Goal: Book appointment/travel/reservation

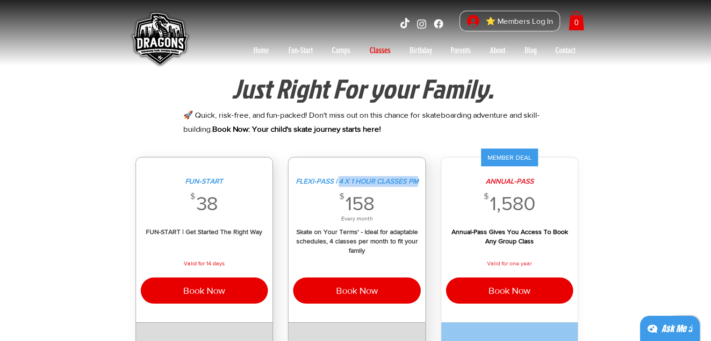
drag, startPoint x: 339, startPoint y: 183, endPoint x: 424, endPoint y: 180, distance: 84.2
click at [424, 180] on div "FLEXI-PASS | 4 X 1 HOUR CLASSES PM $ 158 158$ Every month Skate on Your Terms' …" at bounding box center [356, 240] width 137 height 165
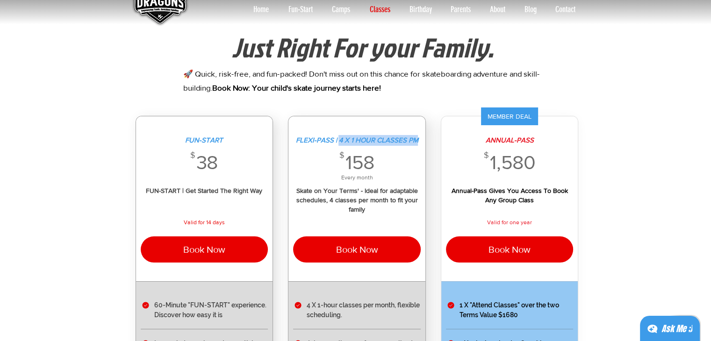
scroll to position [43, 0]
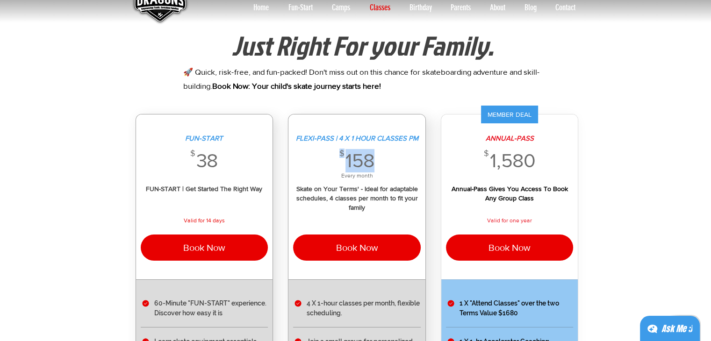
drag, startPoint x: 369, startPoint y: 157, endPoint x: 335, endPoint y: 157, distance: 33.7
click at [335, 157] on div "$ 158 158$" at bounding box center [357, 160] width 128 height 23
click at [370, 214] on div "main content" at bounding box center [357, 217] width 128 height 11
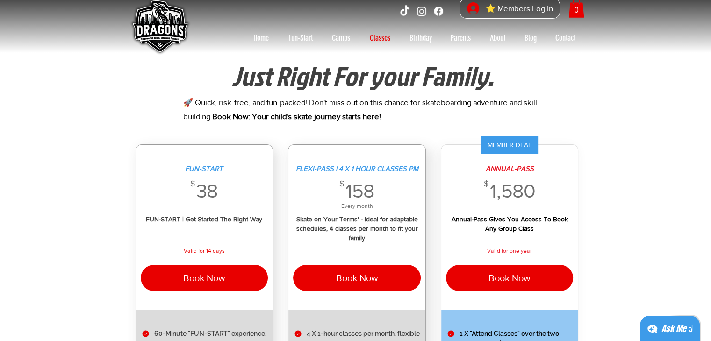
scroll to position [153, 0]
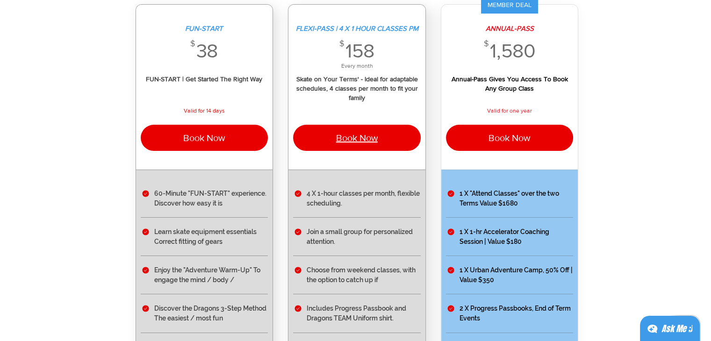
click at [356, 129] on button "Book Now" at bounding box center [357, 138] width 128 height 26
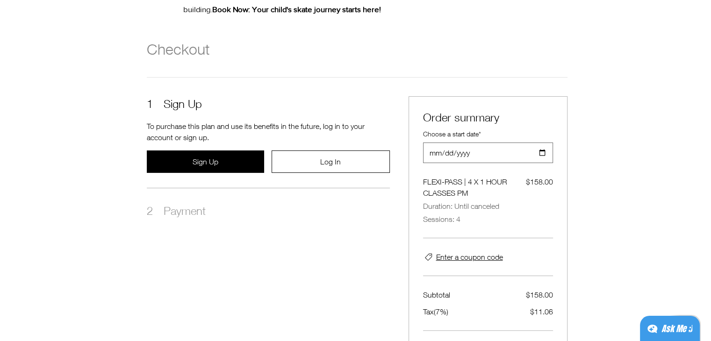
scroll to position [149, 0]
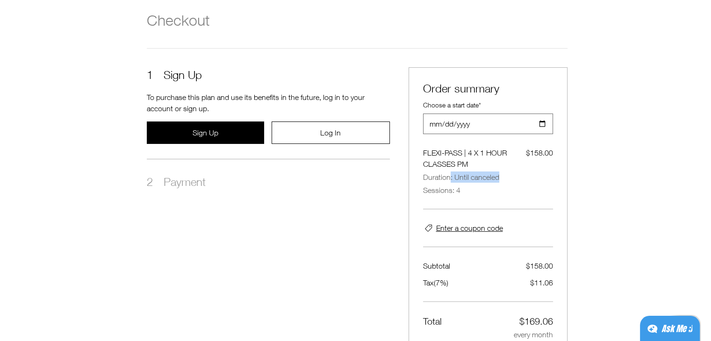
drag, startPoint x: 455, startPoint y: 181, endPoint x: 501, endPoint y: 183, distance: 46.3
click at [501, 183] on div "FLEXI-PASS | 4 X 1 HOUR CLASSES PM $158.00 Duration: Until canceled Sessions: 4" at bounding box center [488, 171] width 130 height 49
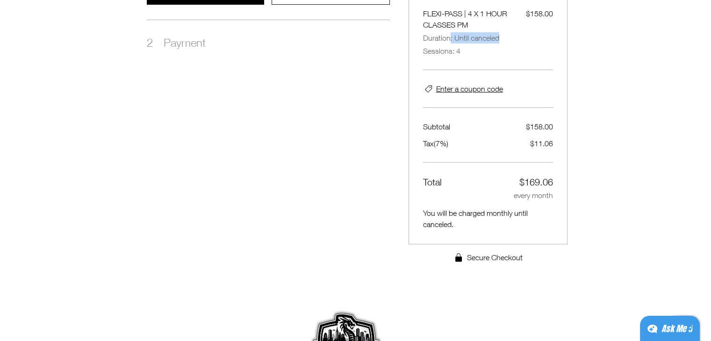
scroll to position [336, 0]
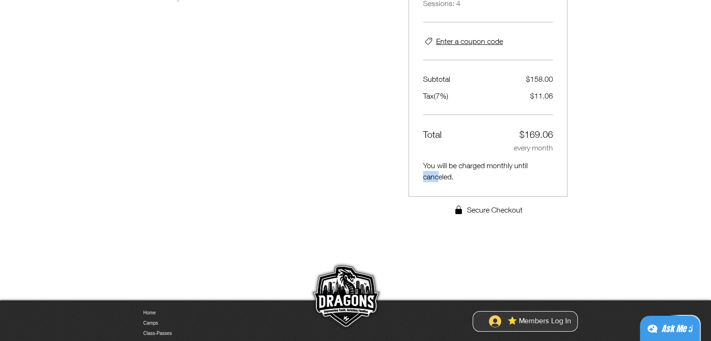
click at [399, 172] on div "1 Sign Up To purchase this plan and use its benefits in the future, log in to y…" at bounding box center [357, 47] width 421 height 335
drag, startPoint x: 463, startPoint y: 173, endPoint x: 451, endPoint y: 177, distance: 12.9
click at [460, 173] on span "You will be charged monthly until canceled." at bounding box center [488, 171] width 130 height 22
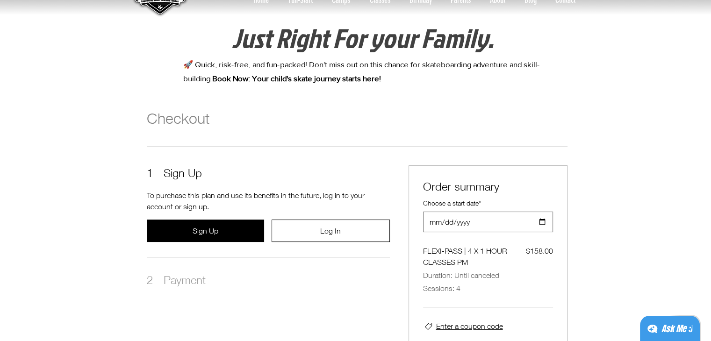
scroll to position [0, 0]
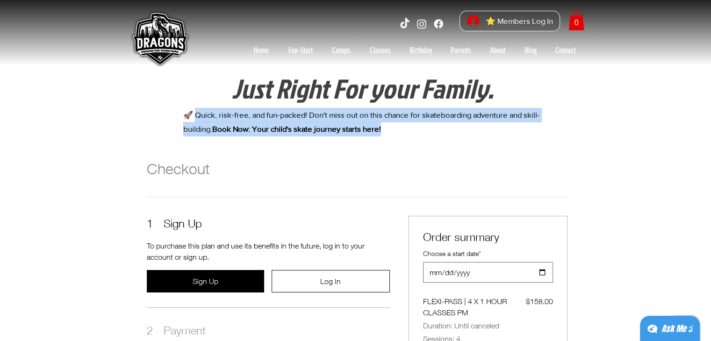
drag, startPoint x: 195, startPoint y: 117, endPoint x: 419, endPoint y: 135, distance: 224.6
click at [419, 135] on p "🚀 Quick, risk-free, and fun-packed! Don't miss out on this chance for skateboar…" at bounding box center [363, 122] width 360 height 29
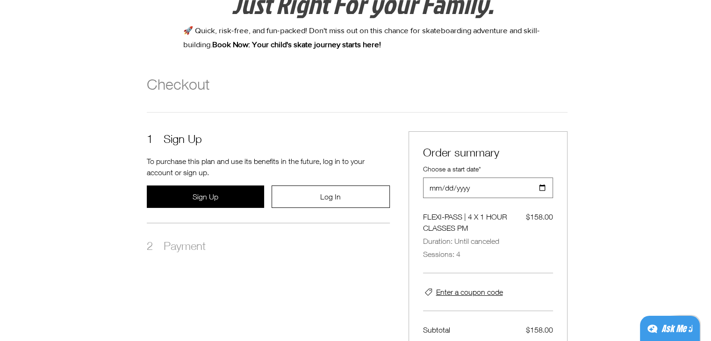
scroll to position [140, 0]
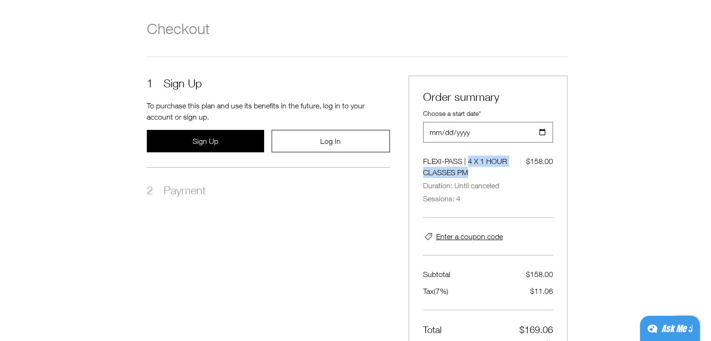
drag, startPoint x: 469, startPoint y: 163, endPoint x: 493, endPoint y: 171, distance: 25.0
click at [493, 171] on span "FLEXI-PASS | 4 X 1 HOUR CLASSES PM" at bounding box center [474, 167] width 103 height 22
click at [490, 177] on span "FLEXI-PASS | 4 X 1 HOUR CLASSES PM" at bounding box center [474, 167] width 103 height 22
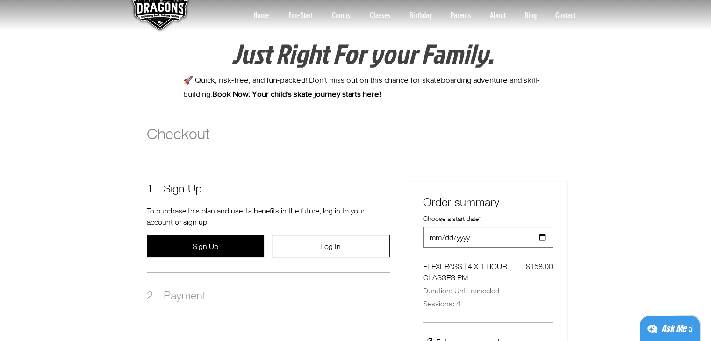
scroll to position [0, 0]
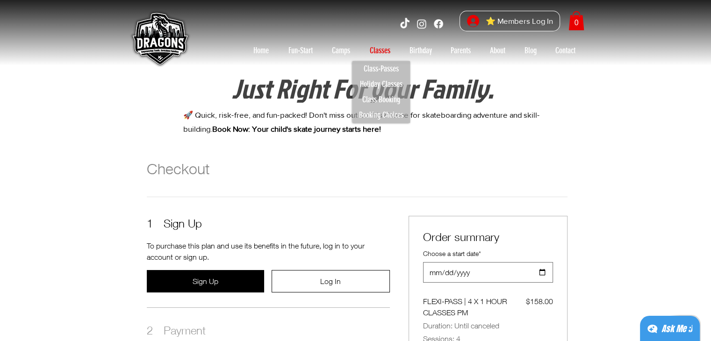
click at [383, 51] on p "Classes" at bounding box center [380, 50] width 30 height 15
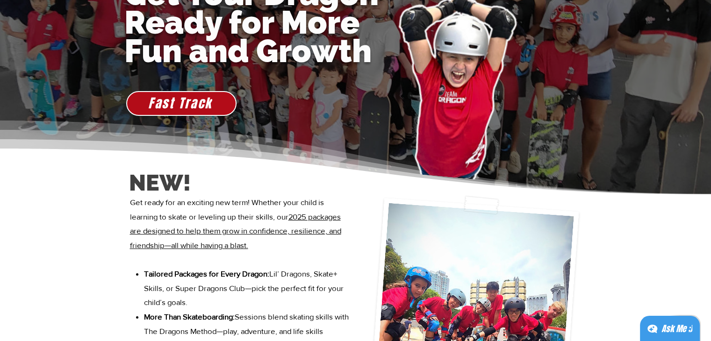
scroll to position [187, 0]
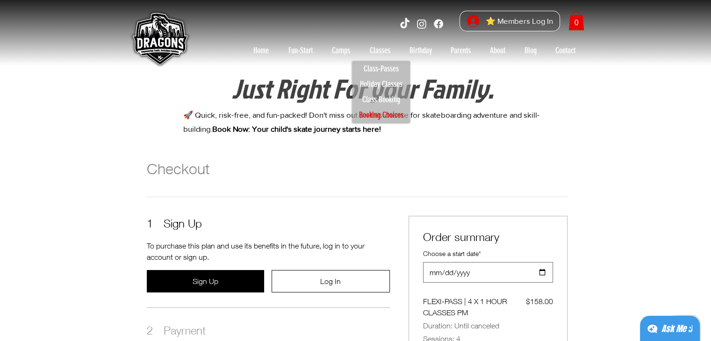
click at [371, 113] on p "Booking Choices" at bounding box center [381, 115] width 53 height 15
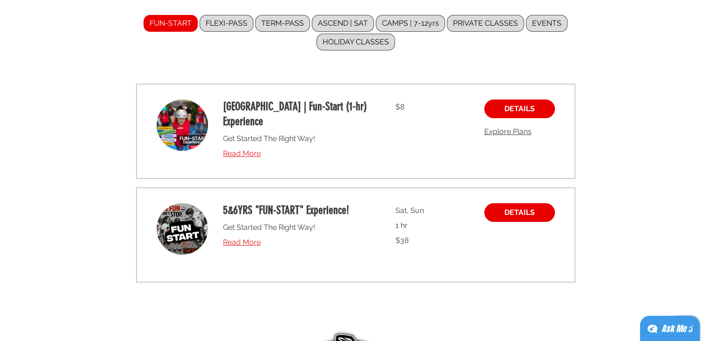
scroll to position [94, 0]
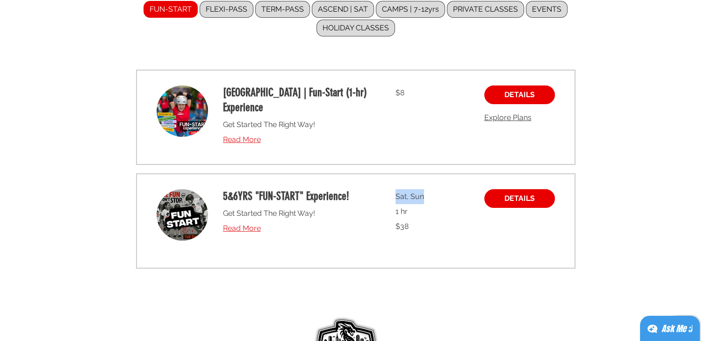
drag, startPoint x: 423, startPoint y: 181, endPoint x: 388, endPoint y: 186, distance: 34.4
click at [388, 189] on div "5&6YRS "FUN-START" Experience! Get Started The Right Way! Read More Sat, Sun 1 …" at bounding box center [346, 221] width 269 height 64
drag, startPoint x: 413, startPoint y: 203, endPoint x: 387, endPoint y: 200, distance: 26.8
click at [387, 200] on div "5&6YRS "FUN-START" Experience! Get Started The Right Way! Read More Sat, Sun 1 …" at bounding box center [346, 221] width 269 height 64
drag, startPoint x: 341, startPoint y: 194, endPoint x: 249, endPoint y: 195, distance: 91.6
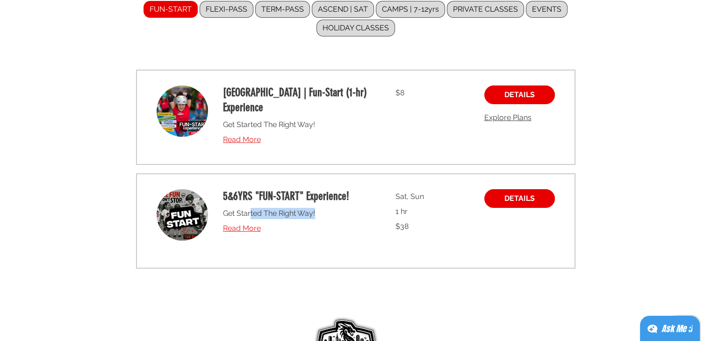
click at [249, 201] on div "5&6YRS "FUN-START" Experience! Get Started The Right Way! Read More" at bounding box center [298, 221] width 150 height 64
click at [256, 189] on h2 "5&6YRS "FUN-START" Experience!" at bounding box center [298, 196] width 150 height 15
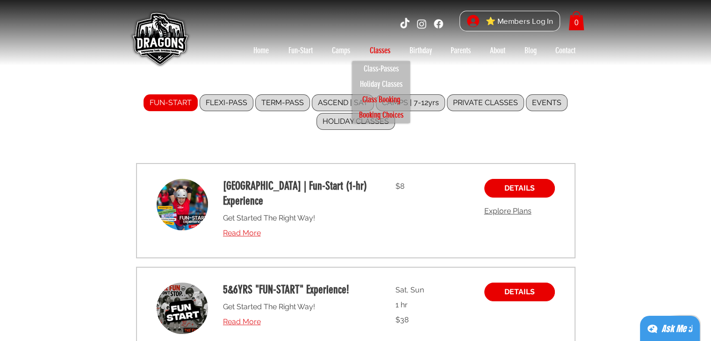
click at [382, 95] on p "Class Booking" at bounding box center [381, 99] width 46 height 15
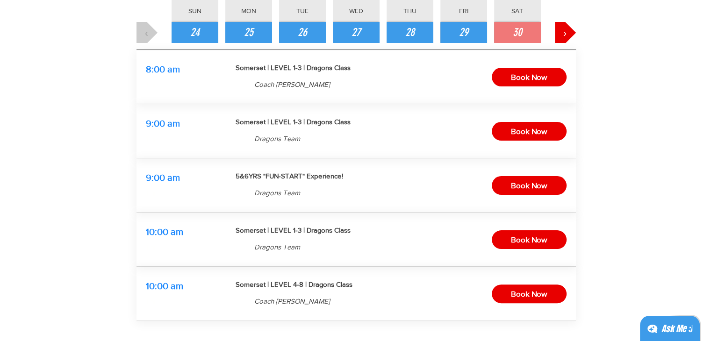
scroll to position [140, 0]
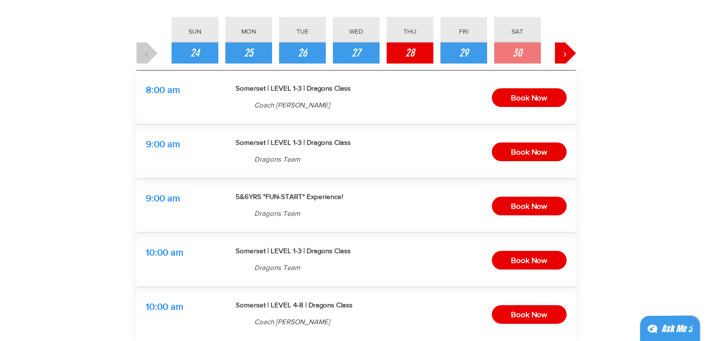
click at [411, 58] on span "28" at bounding box center [409, 53] width 9 height 16
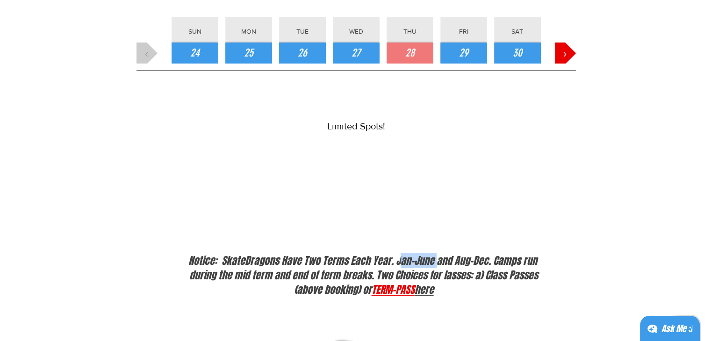
drag, startPoint x: 398, startPoint y: 261, endPoint x: 436, endPoint y: 262, distance: 38.3
click at [436, 262] on span "Notice: SkateDragons Have Two Terms Each Year. Jan-June and Aug-Dec. Camps run …" at bounding box center [363, 275] width 351 height 44
drag, startPoint x: 466, startPoint y: 257, endPoint x: 488, endPoint y: 257, distance: 22.4
click at [488, 257] on span "Notice: SkateDragons Have Two Terms Each Year. Jan-June and Aug-Dec. Camps run …" at bounding box center [363, 275] width 351 height 44
drag, startPoint x: 511, startPoint y: 256, endPoint x: 529, endPoint y: 257, distance: 18.2
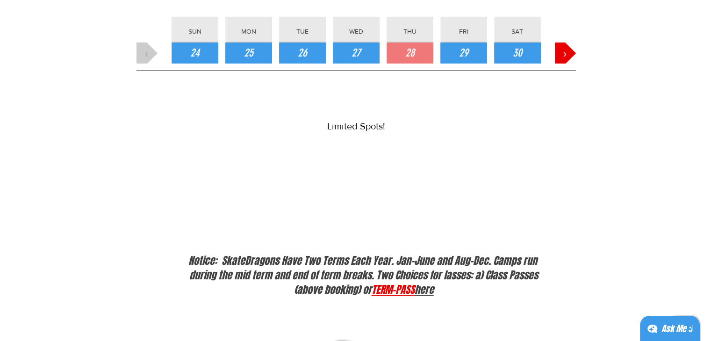
click at [511, 256] on span "Notice: SkateDragons Have Two Terms Each Year. Jan-June and Aug-Dec. Camps run …" at bounding box center [363, 275] width 351 height 44
drag, startPoint x: 230, startPoint y: 277, endPoint x: 279, endPoint y: 280, distance: 48.7
click at [279, 280] on span "Notice: SkateDragons Have Two Terms Each Year. Jan-June and Aug-Dec. Camps run …" at bounding box center [363, 275] width 351 height 44
drag, startPoint x: 295, startPoint y: 276, endPoint x: 346, endPoint y: 278, distance: 50.5
click at [346, 278] on span "Notice: SkateDragons Have Two Terms Each Year. Jan-June and Aug-Dec. Camps run …" at bounding box center [363, 275] width 351 height 44
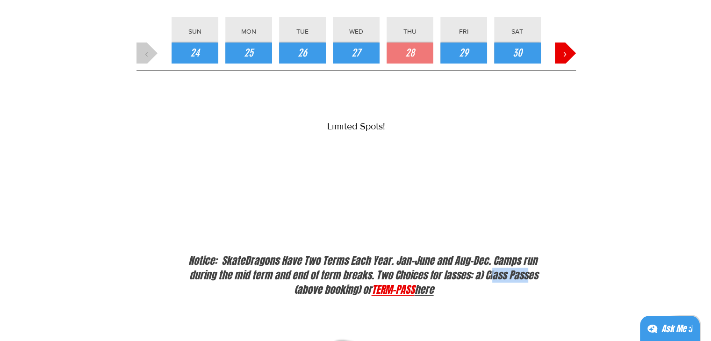
drag, startPoint x: 492, startPoint y: 273, endPoint x: 529, endPoint y: 275, distance: 37.0
click at [529, 275] on span "Notice: SkateDragons Have Two Terms Each Year. Jan-June and Aug-Dec. Camps run …" at bounding box center [363, 275] width 351 height 44
click at [398, 237] on div at bounding box center [355, 306] width 711 height 142
drag, startPoint x: 453, startPoint y: 260, endPoint x: 487, endPoint y: 261, distance: 34.6
click at [487, 261] on span "Notice: SkateDragons Have Two Terms Each Year. Jan-June and Aug-Dec. Camps run …" at bounding box center [363, 275] width 351 height 44
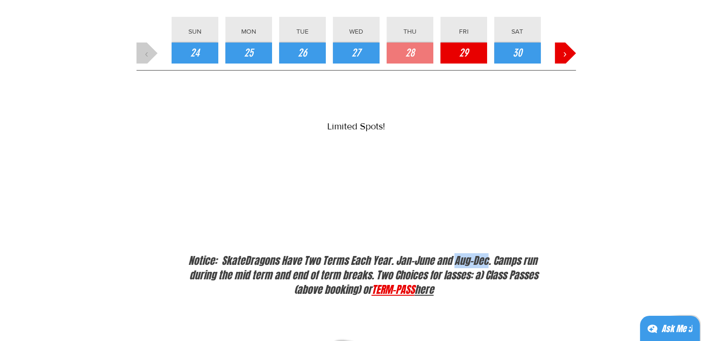
click at [456, 50] on button "29" at bounding box center [463, 53] width 47 height 21
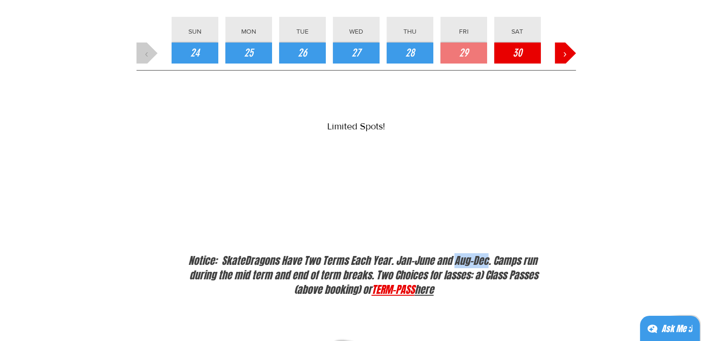
click at [517, 46] on span "30" at bounding box center [517, 53] width 9 height 16
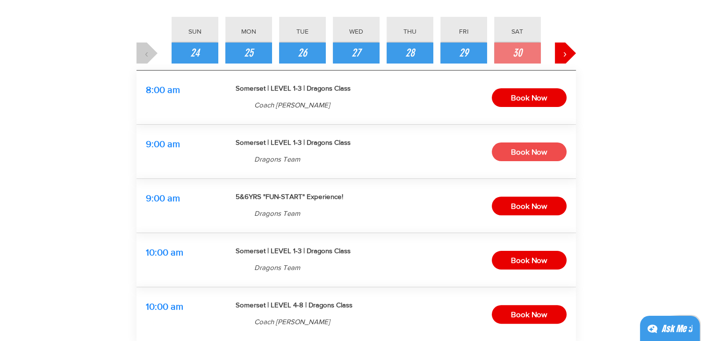
click at [533, 151] on span "Book Now" at bounding box center [529, 152] width 36 height 14
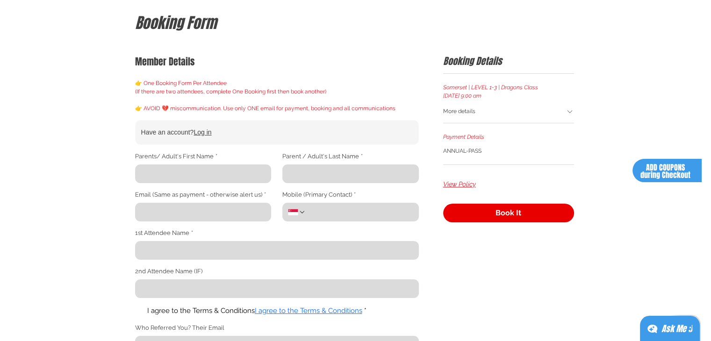
scroll to position [94, 0]
drag, startPoint x: 440, startPoint y: 153, endPoint x: 492, endPoint y: 149, distance: 51.6
click at [492, 149] on div "Member Details 👉 One Booking Form Per Attendee (If there are two attendees, com…" at bounding box center [354, 227] width 463 height 370
click at [496, 151] on div "ANNUAL-PASS" at bounding box center [508, 150] width 131 height 8
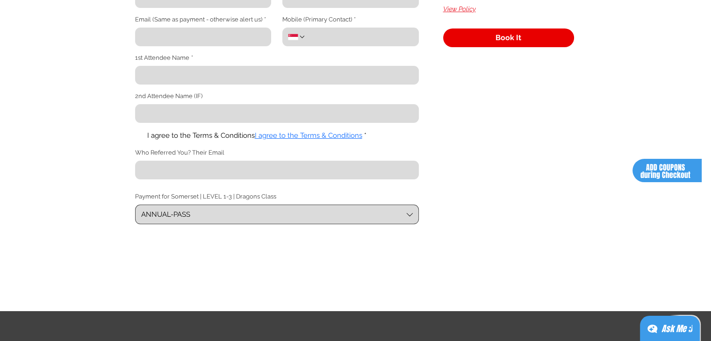
scroll to position [281, 0]
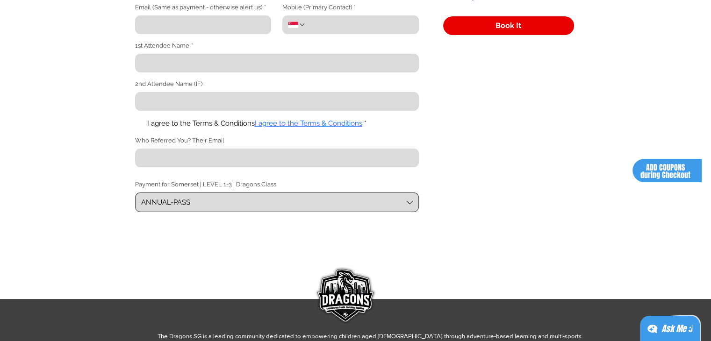
click at [222, 206] on span "ANNUAL-PASS" at bounding box center [272, 203] width 262 height 10
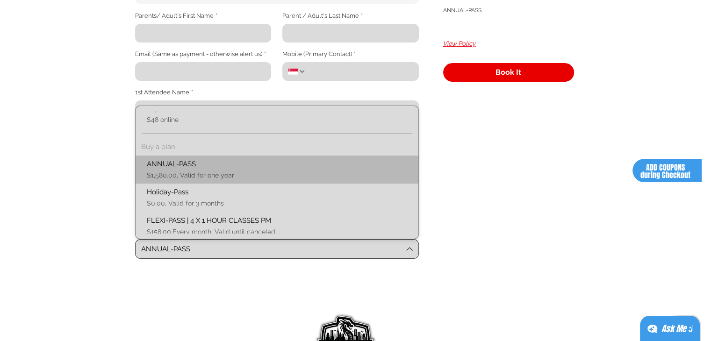
scroll to position [36, 0]
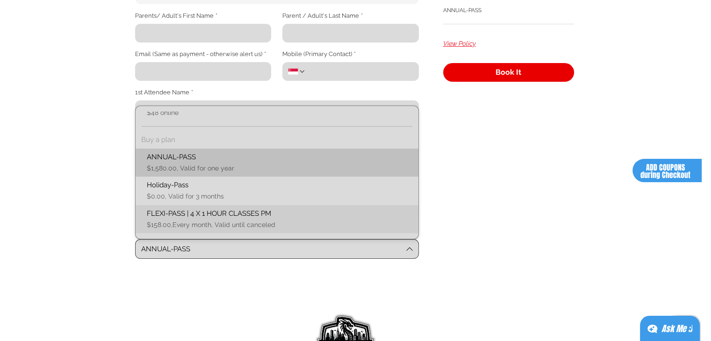
click at [213, 224] on span "$158.00,Every month, Valid until canceled" at bounding box center [277, 225] width 272 height 9
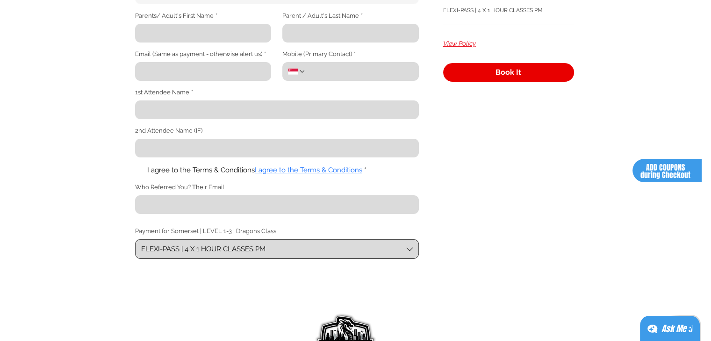
click at [187, 253] on div "FLEXI-PASS | 4 X 1 HOUR CLASSES PM" at bounding box center [203, 250] width 124 height 10
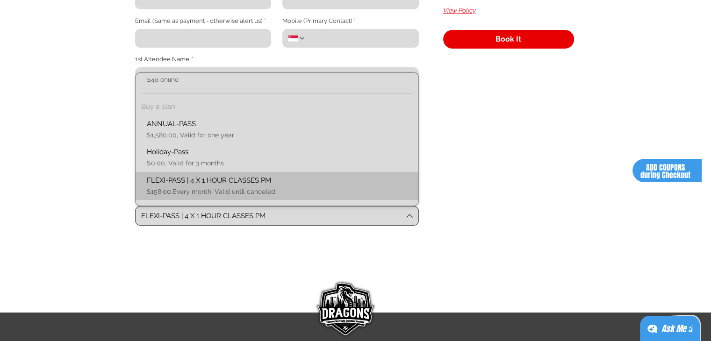
scroll to position [281, 0]
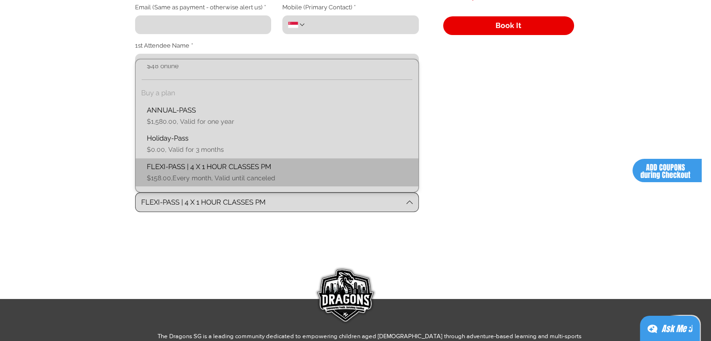
click at [237, 176] on div "FLEXI-PASS | 4 X 1 HOUR CLASSES PM $158.00,Every month, Valid until canceled" at bounding box center [277, 172] width 272 height 21
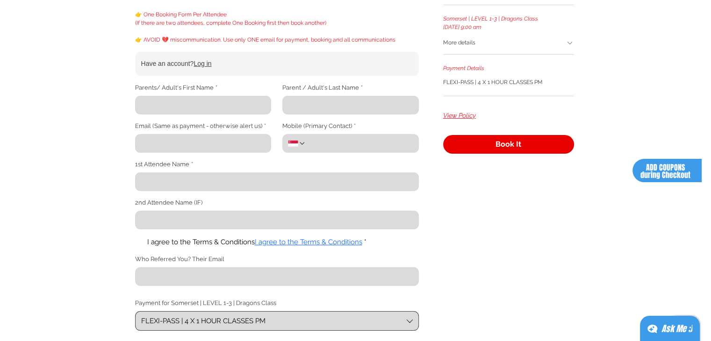
scroll to position [140, 0]
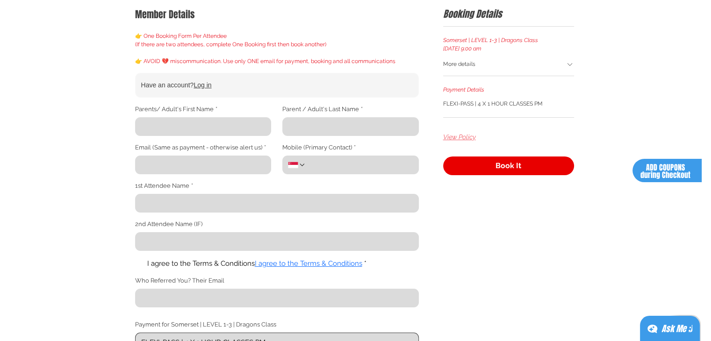
click at [456, 139] on span "View Policy" at bounding box center [459, 137] width 33 height 9
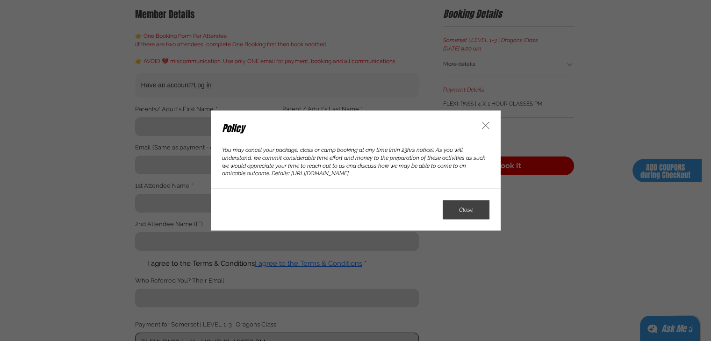
click at [482, 125] on icon "Policy" at bounding box center [485, 125] width 11 height 11
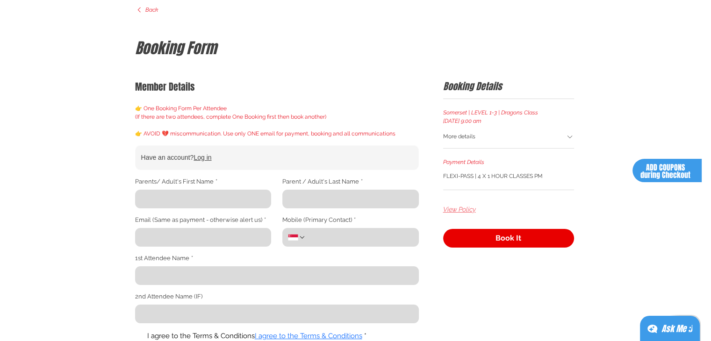
scroll to position [0, 0]
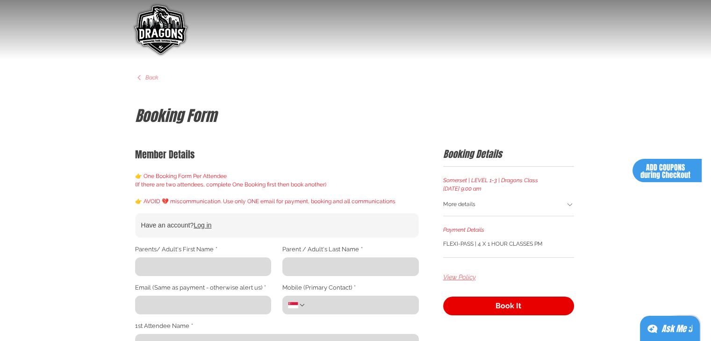
click at [151, 77] on span "Back" at bounding box center [151, 78] width 13 height 8
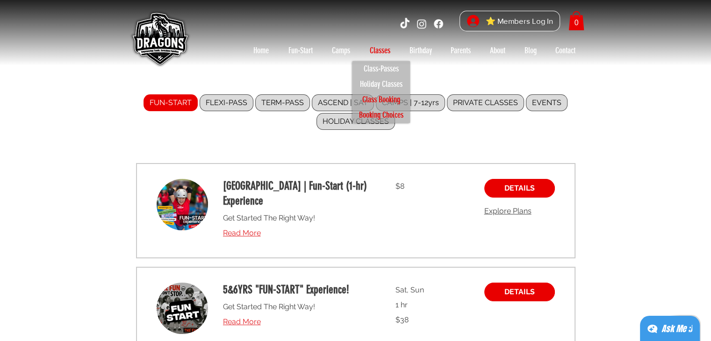
click at [377, 100] on p "Class Booking" at bounding box center [381, 99] width 46 height 15
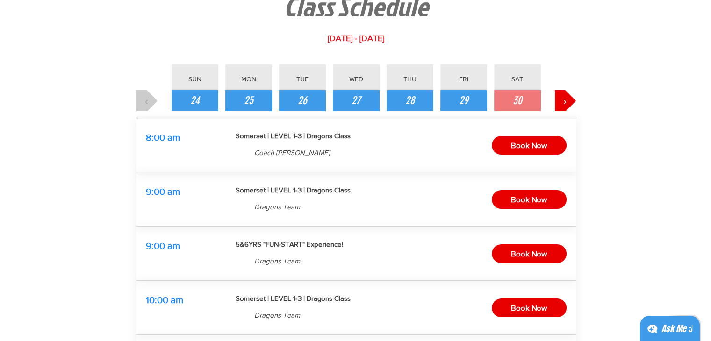
scroll to position [94, 0]
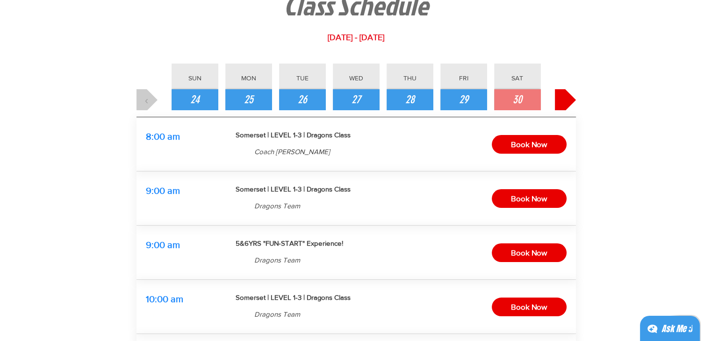
click at [559, 99] on button "›" at bounding box center [565, 99] width 21 height 21
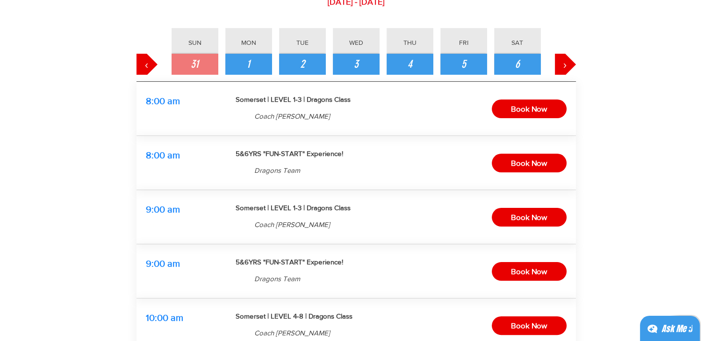
scroll to position [140, 0]
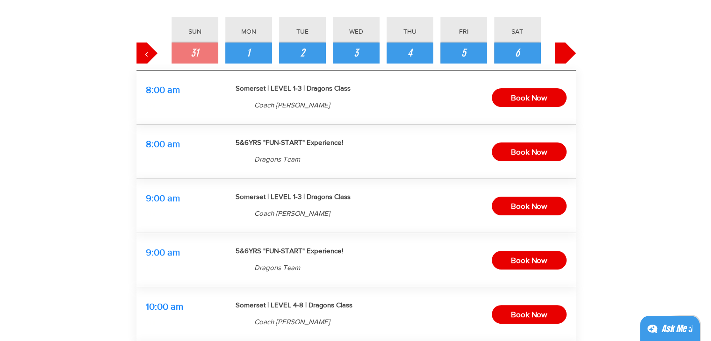
click at [568, 57] on button "›" at bounding box center [565, 53] width 21 height 21
click at [140, 58] on button "‹" at bounding box center [147, 53] width 21 height 21
click at [259, 58] on button "1" at bounding box center [248, 53] width 47 height 21
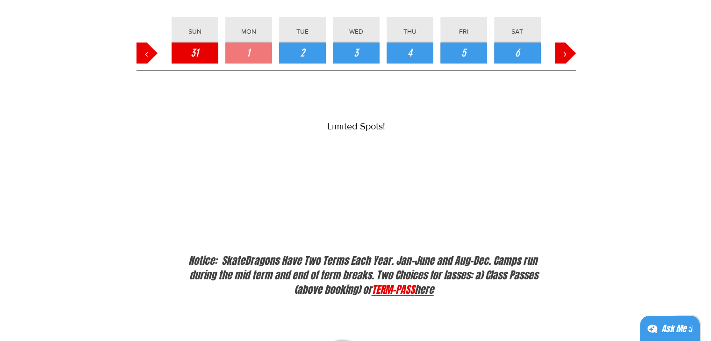
click at [199, 58] on button "31" at bounding box center [195, 53] width 47 height 21
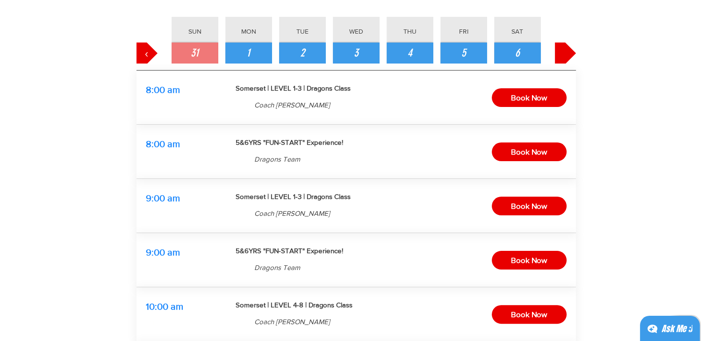
click at [572, 50] on button "›" at bounding box center [565, 53] width 21 height 21
click at [150, 53] on button "‹" at bounding box center [147, 53] width 21 height 21
click at [521, 55] on button "6" at bounding box center [517, 53] width 47 height 21
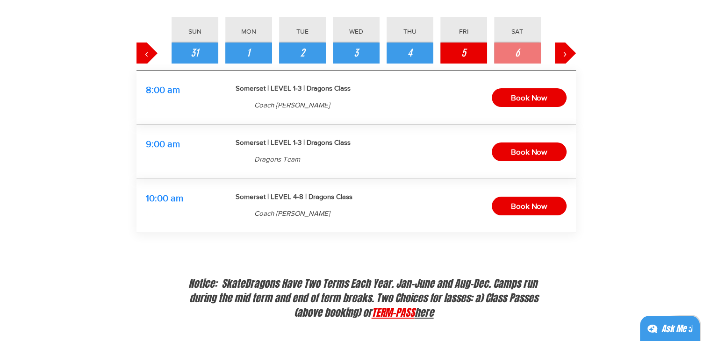
click at [479, 58] on button "5" at bounding box center [463, 53] width 47 height 21
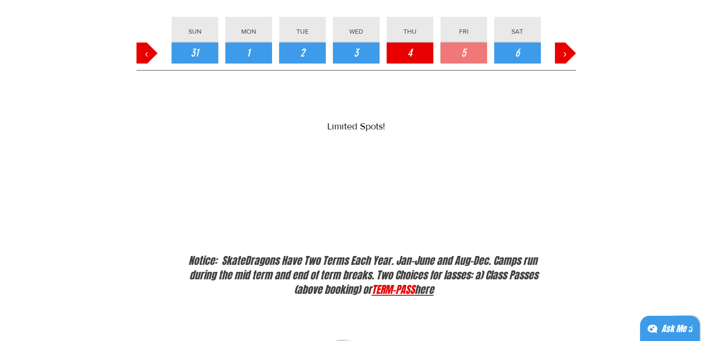
click at [424, 57] on button "4" at bounding box center [410, 53] width 47 height 21
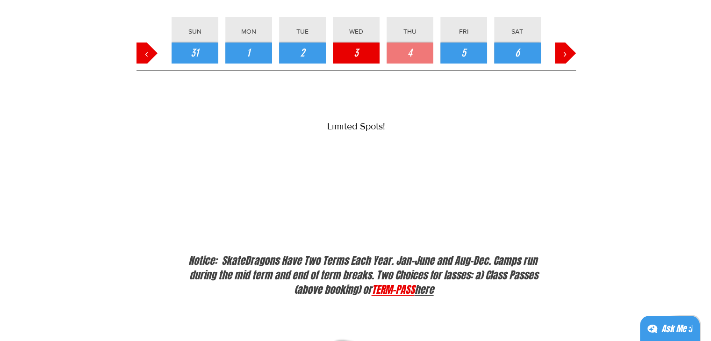
click at [354, 54] on span "3" at bounding box center [356, 53] width 5 height 16
click at [566, 47] on span "›" at bounding box center [565, 53] width 4 height 16
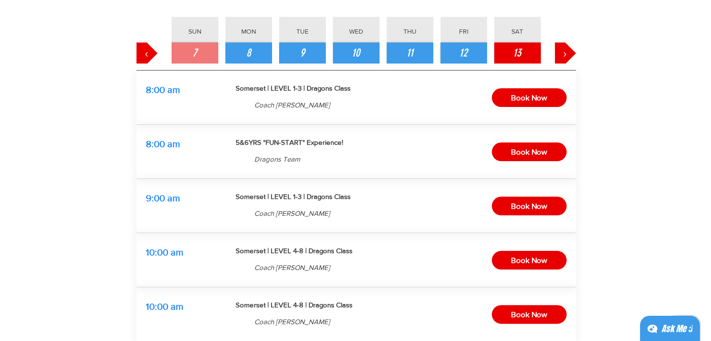
click at [526, 47] on button "13" at bounding box center [517, 53] width 47 height 21
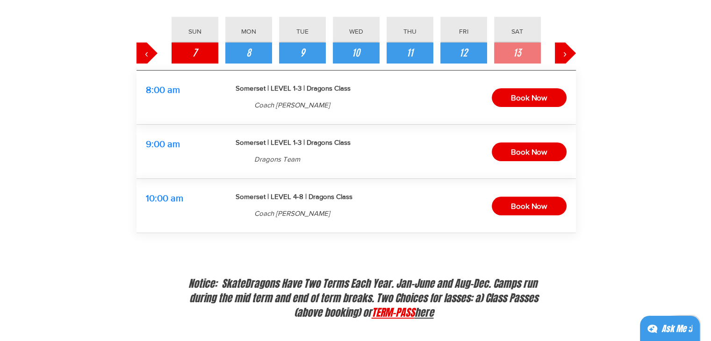
click at [202, 47] on button "7" at bounding box center [195, 53] width 47 height 21
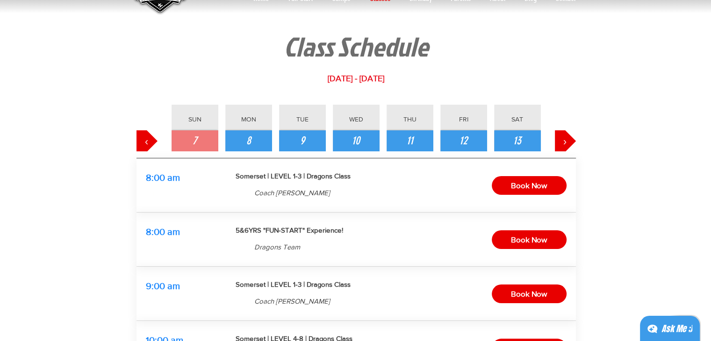
scroll to position [47, 0]
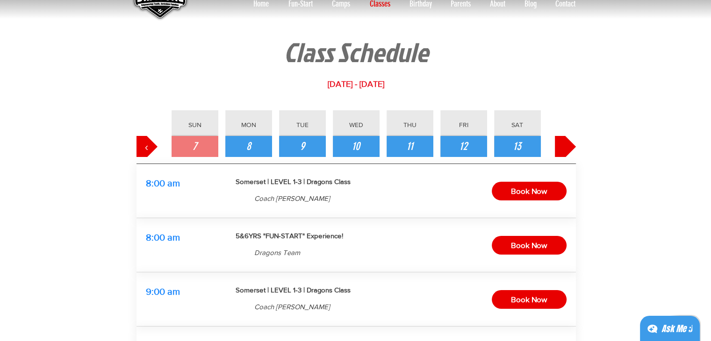
click at [566, 153] on span "›" at bounding box center [565, 147] width 4 height 16
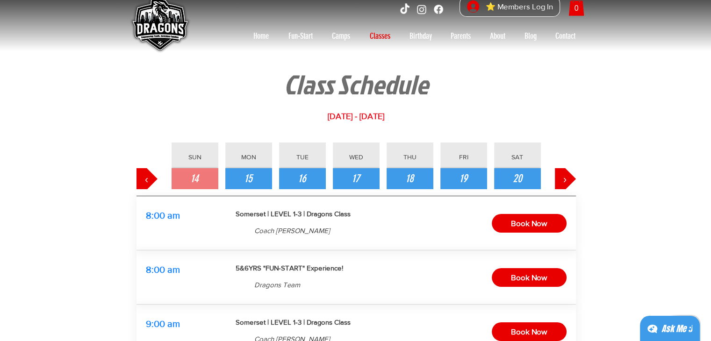
scroll to position [0, 0]
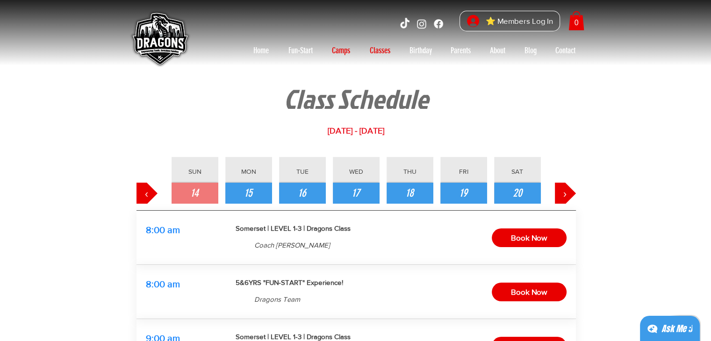
click at [337, 49] on p "Camps" at bounding box center [341, 50] width 28 height 15
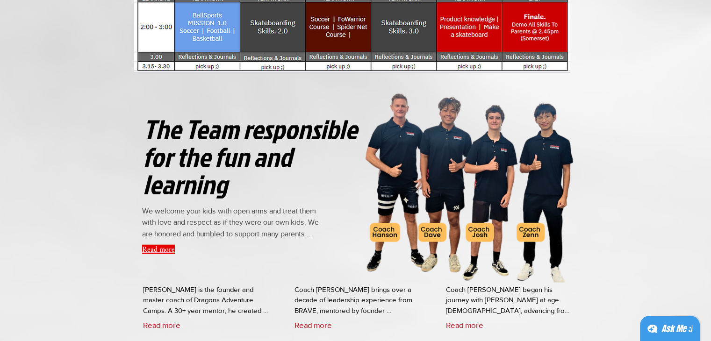
scroll to position [2384, 0]
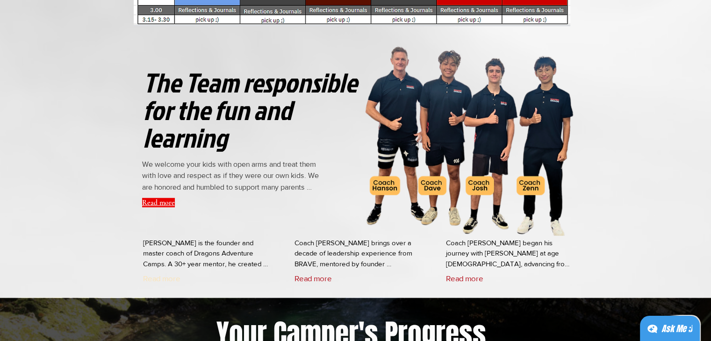
click at [169, 276] on button "Read more" at bounding box center [161, 278] width 37 height 9
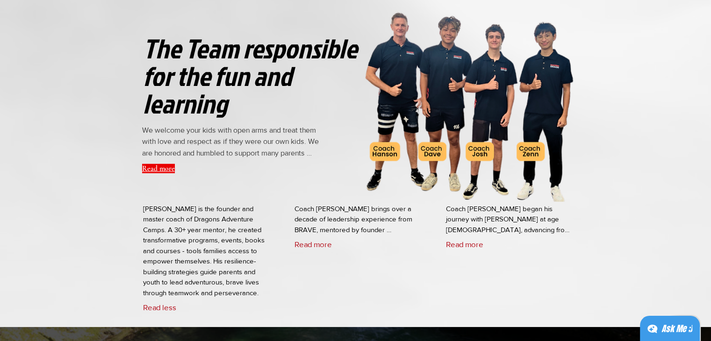
scroll to position [2431, 0]
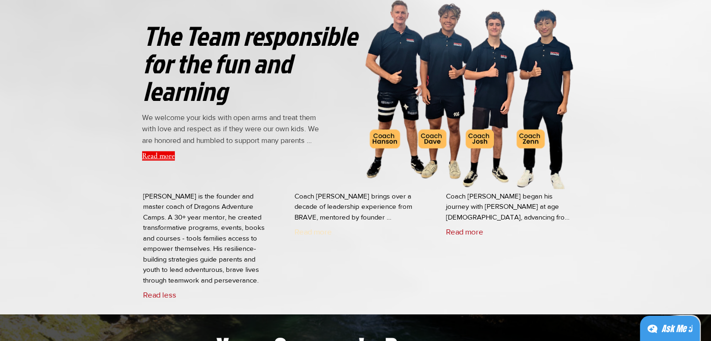
click at [310, 230] on button "Read more" at bounding box center [313, 231] width 37 height 9
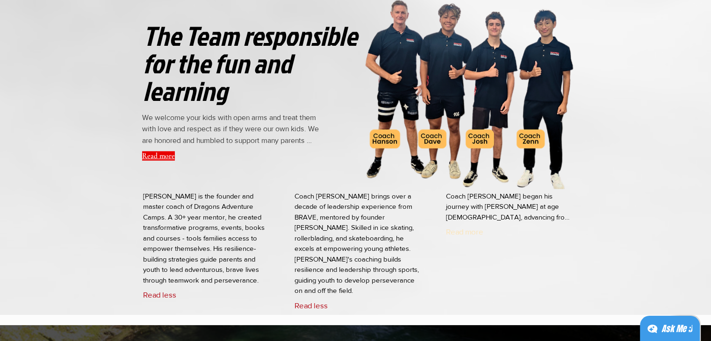
click at [458, 232] on button "Read more" at bounding box center [464, 231] width 37 height 9
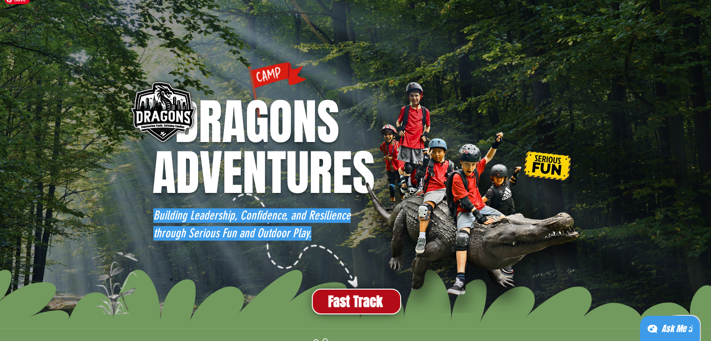
scroll to position [0, 0]
